Goal: Navigation & Orientation: Find specific page/section

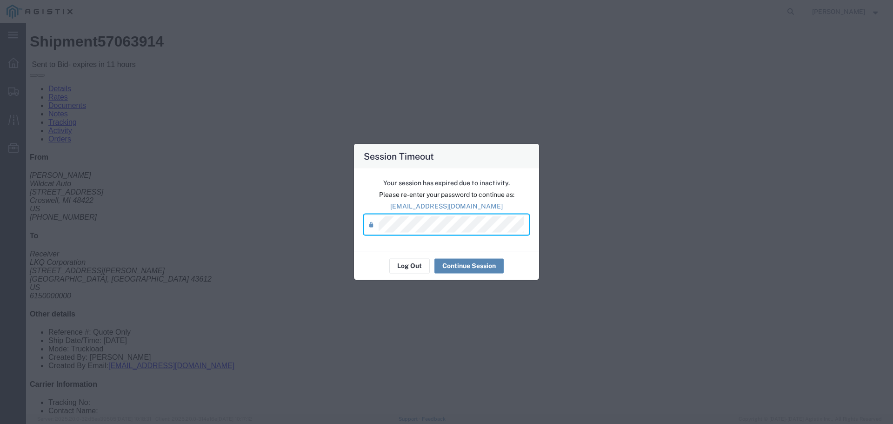
click at [488, 266] on button "Continue Session" at bounding box center [468, 265] width 69 height 15
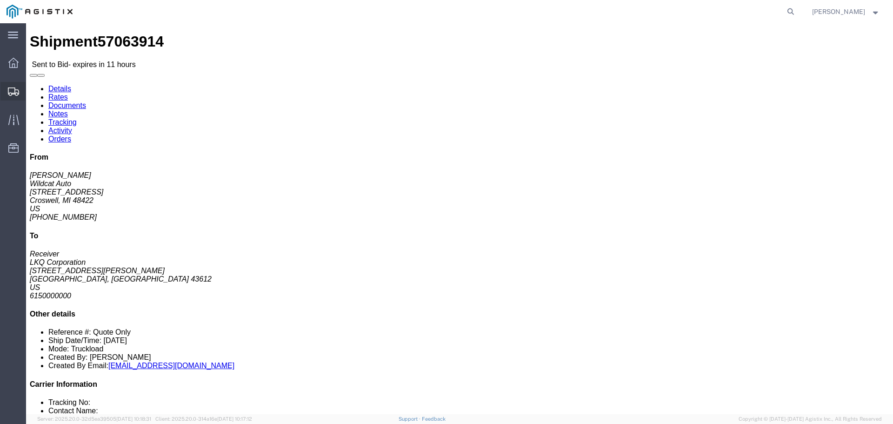
click at [32, 93] on span "Shipments" at bounding box center [29, 91] width 7 height 19
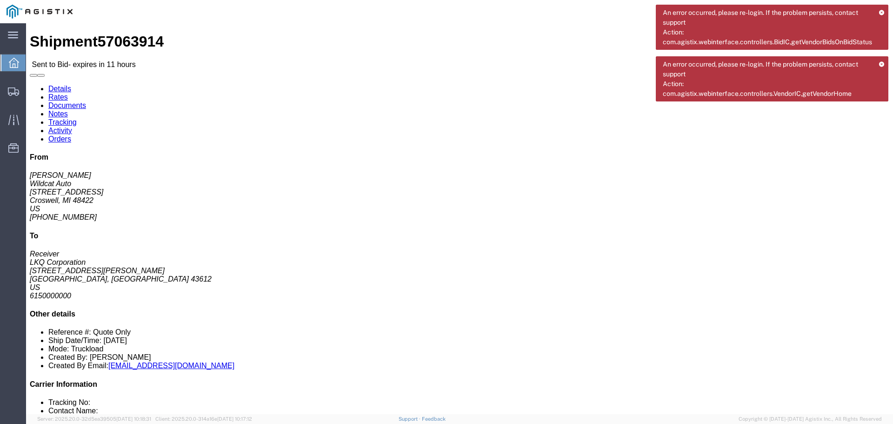
click at [881, 12] on icon at bounding box center [882, 12] width 6 height 5
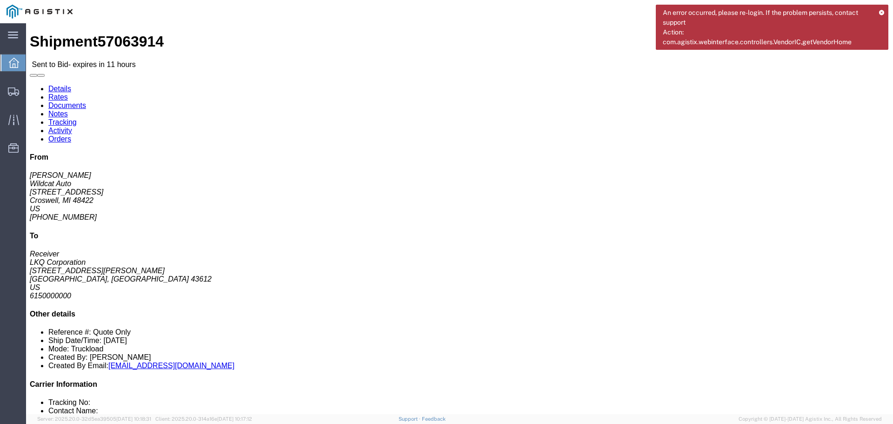
click at [881, 15] on div "An error occurred, please re-login. If the problem persists, contact support Ac…" at bounding box center [772, 27] width 232 height 45
click at [882, 11] on icon at bounding box center [881, 12] width 6 height 5
